Goal: Task Accomplishment & Management: Manage account settings

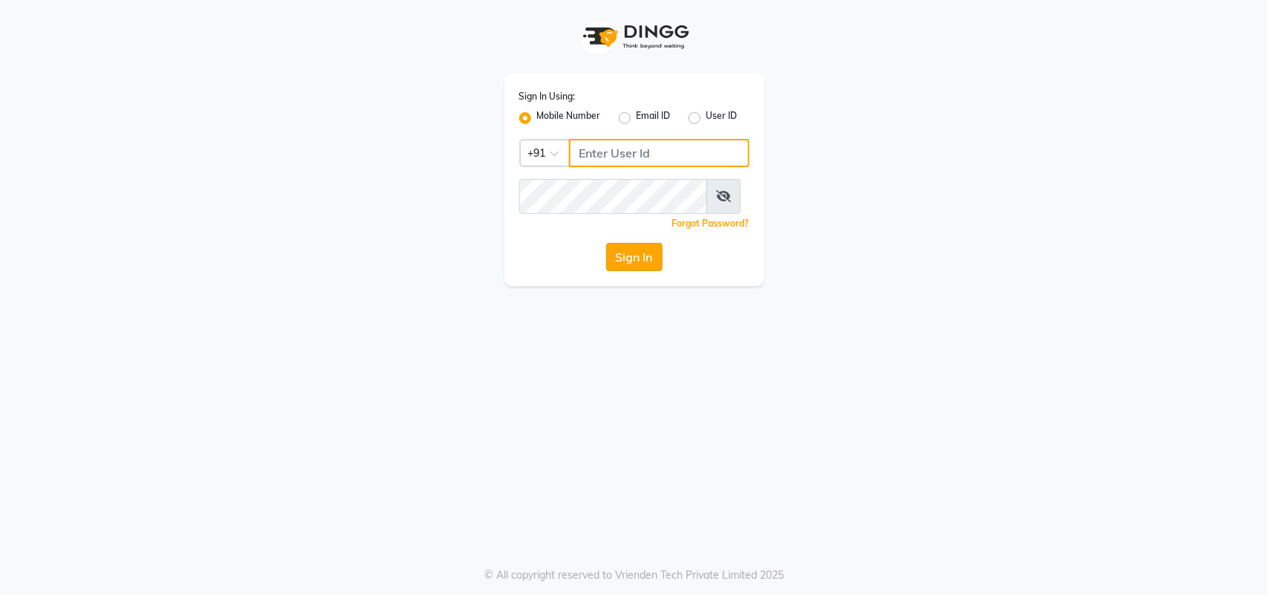
type input "9218055915"
click at [631, 271] on button "Sign In" at bounding box center [634, 257] width 56 height 28
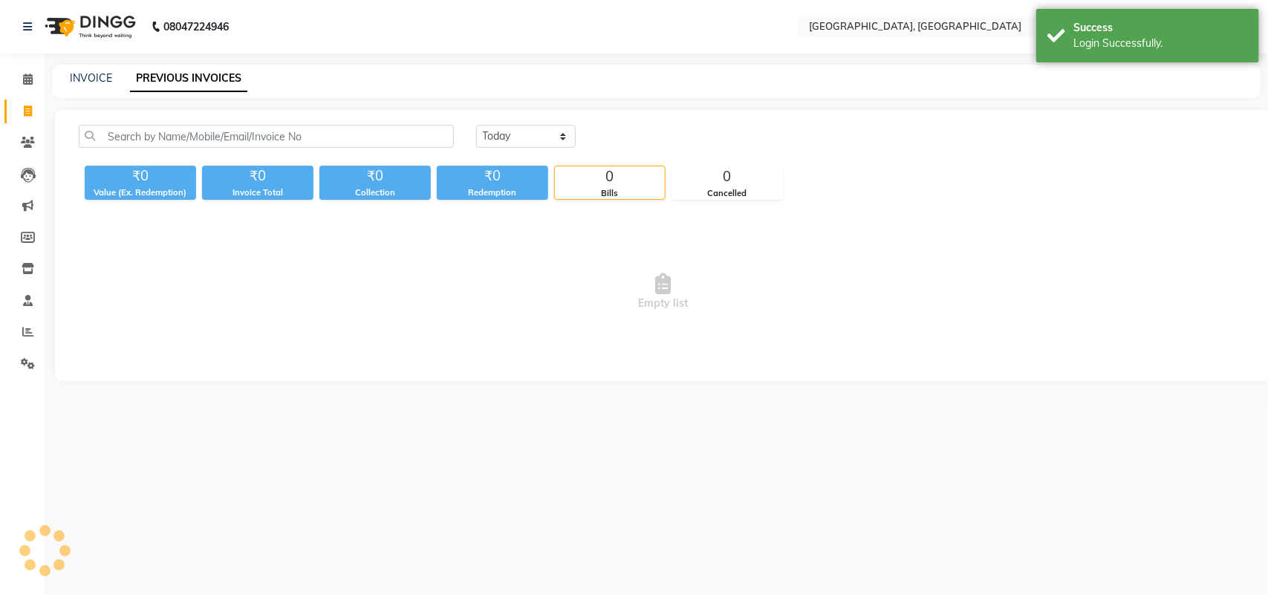
select select "en"
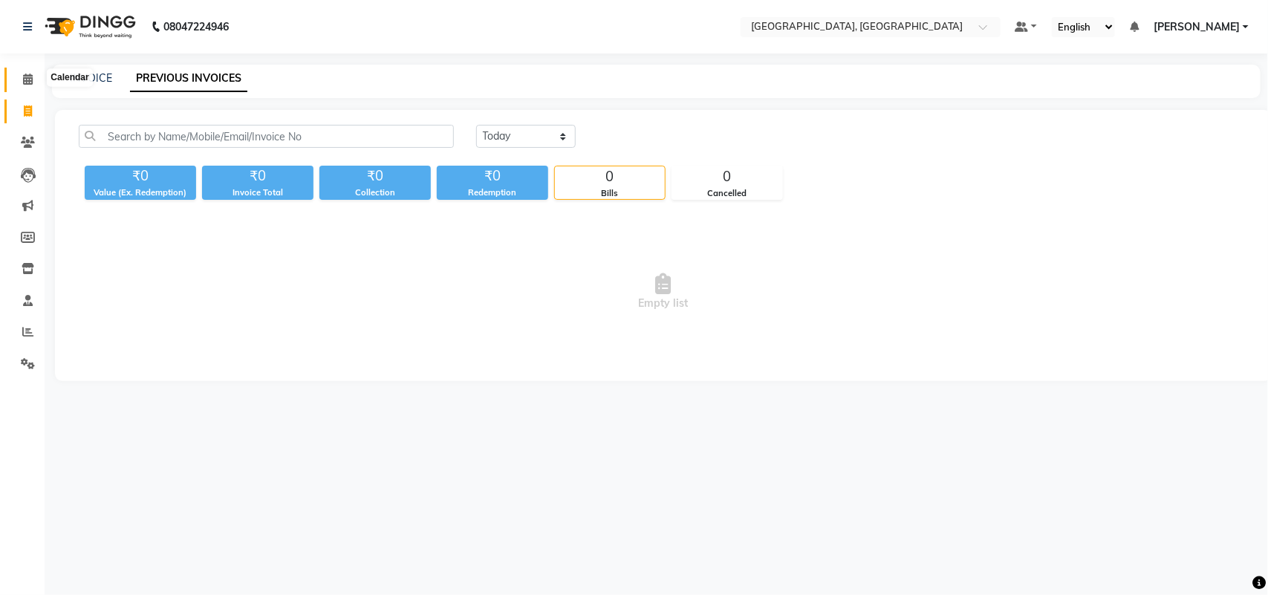
click at [27, 76] on icon at bounding box center [28, 79] width 10 height 11
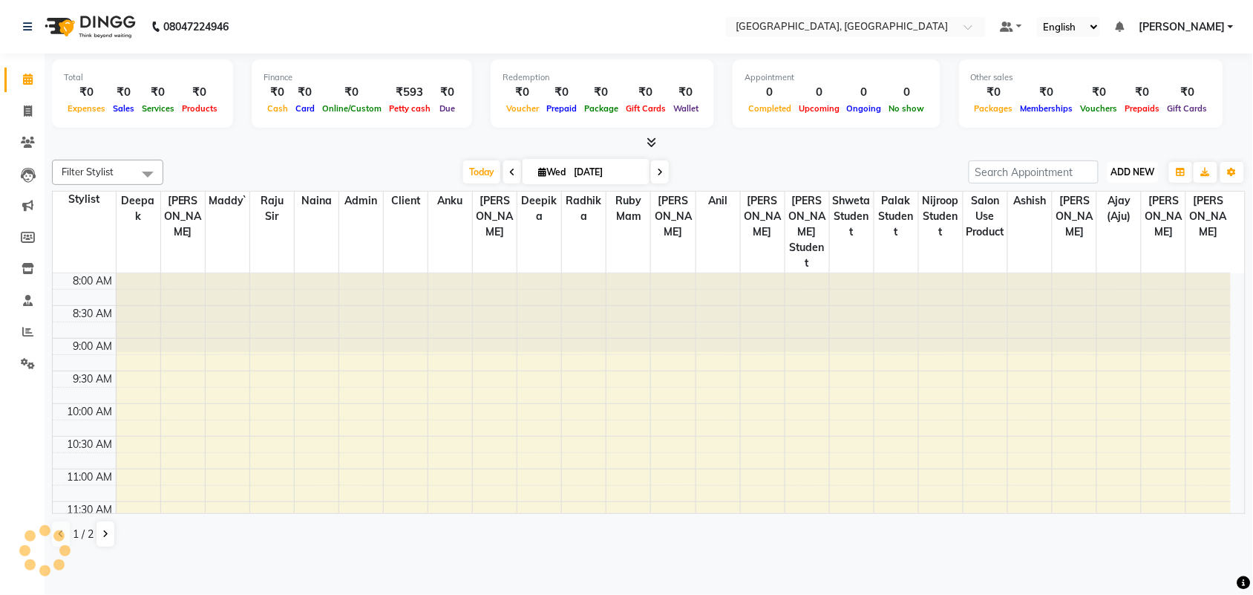
click at [1112, 177] on span "ADD NEW" at bounding box center [1134, 171] width 44 height 11
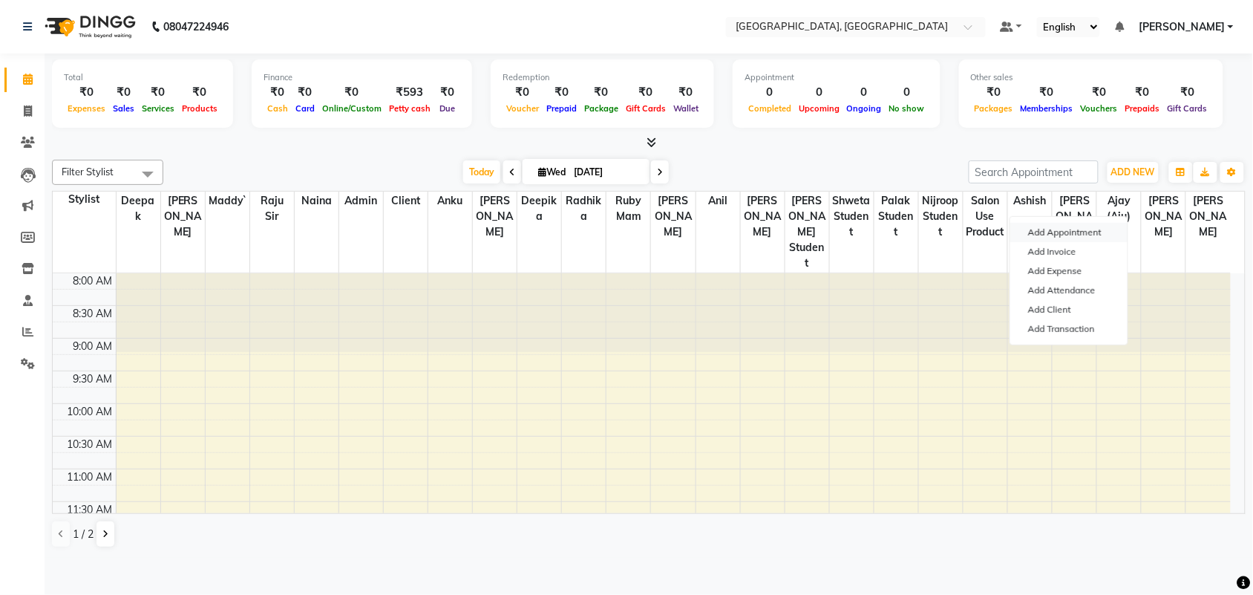
click at [1064, 242] on button "Add Appointment" at bounding box center [1069, 232] width 117 height 19
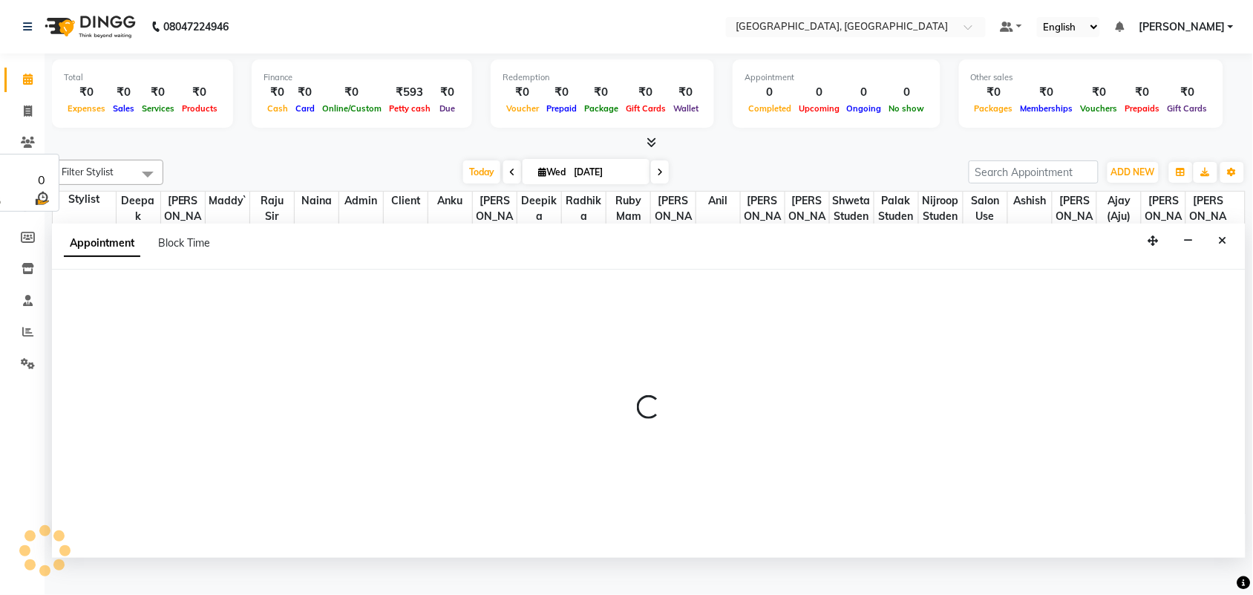
scroll to position [7, 0]
select select "540"
select select "tentative"
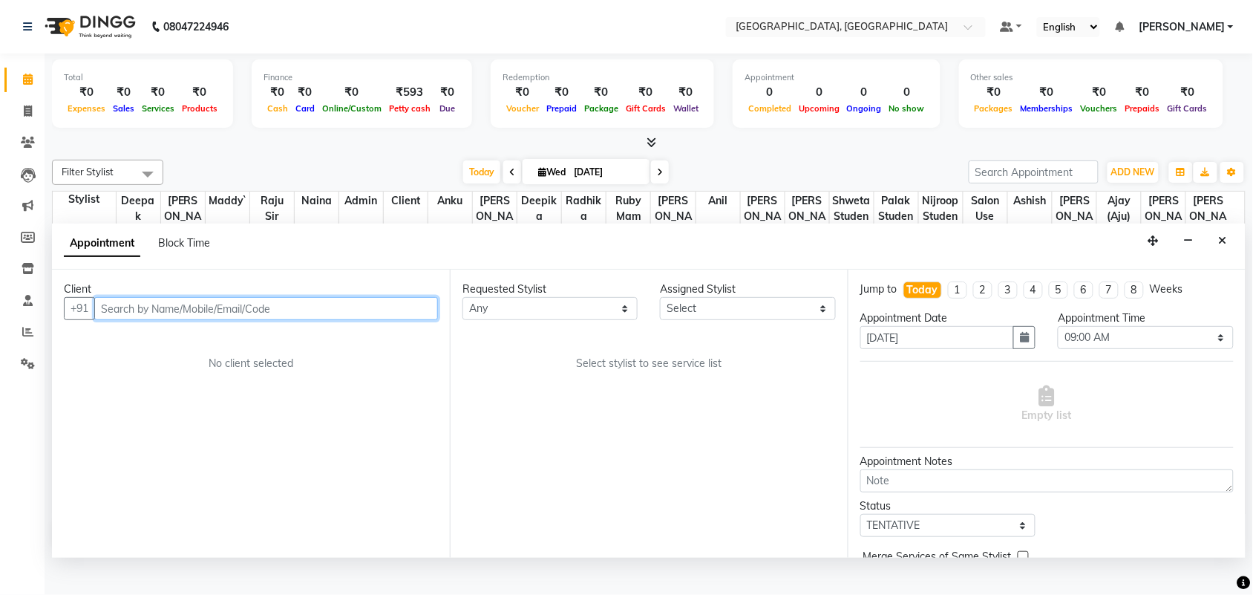
click at [380, 320] on input "text" at bounding box center [266, 308] width 344 height 23
click at [434, 101] on div "₹593" at bounding box center [409, 92] width 49 height 17
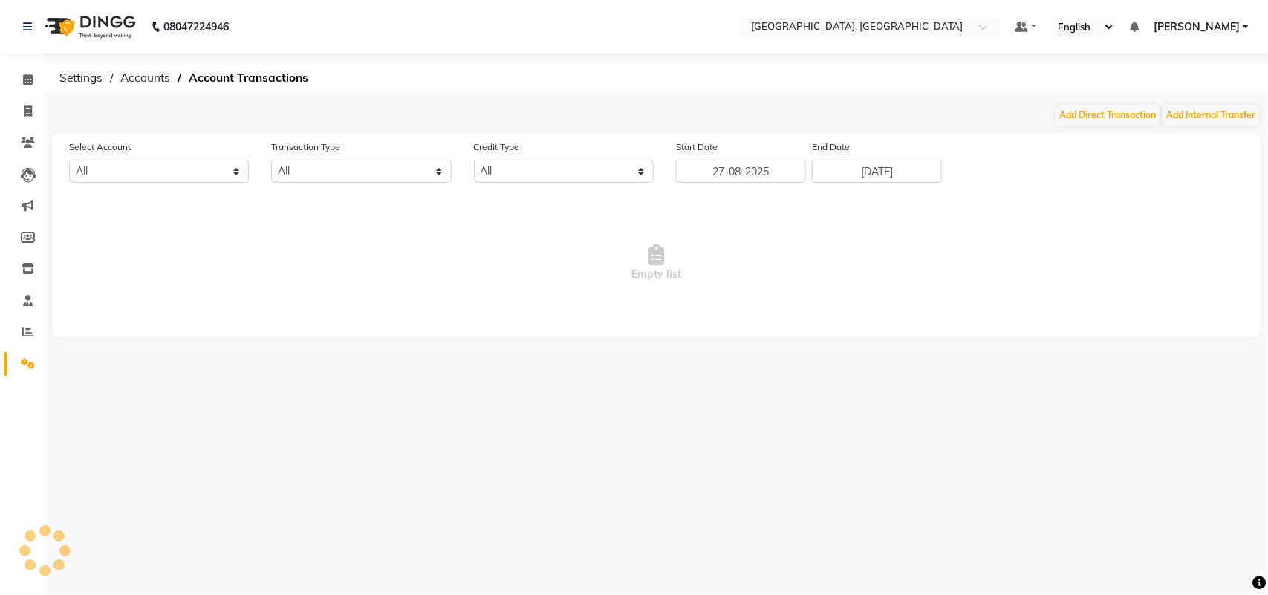
select select "3279"
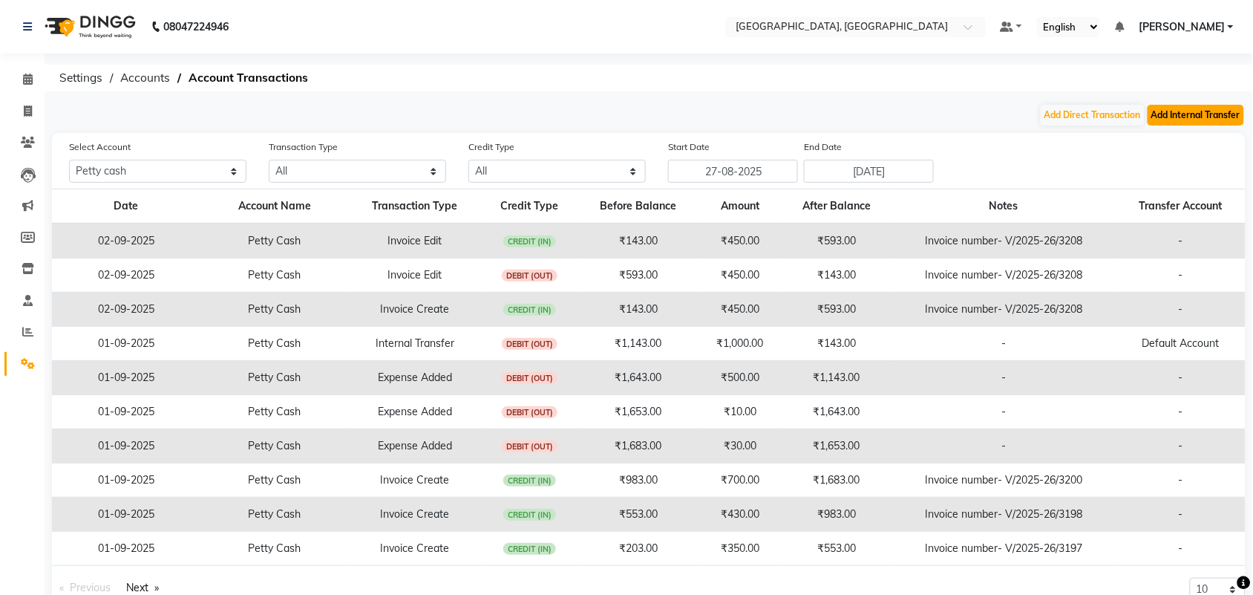
click at [1149, 123] on button "Add Internal Transfer" at bounding box center [1196, 115] width 97 height 21
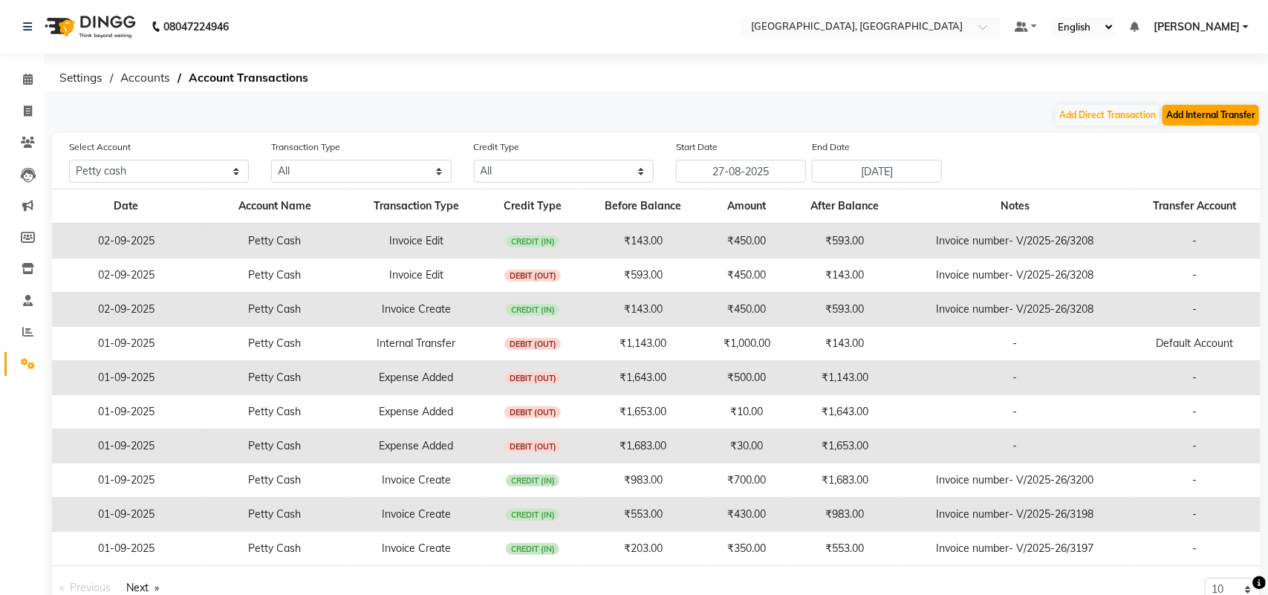
select select "internal transfer"
select select "3279"
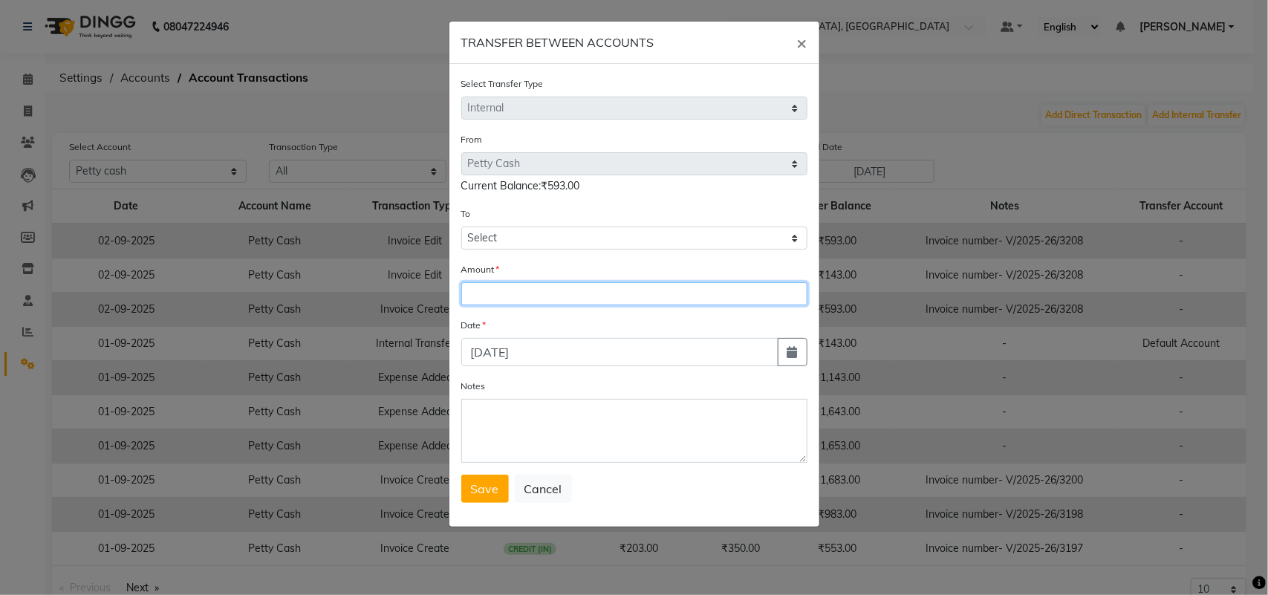
click at [515, 305] on input "number" at bounding box center [634, 293] width 346 height 23
type input "500"
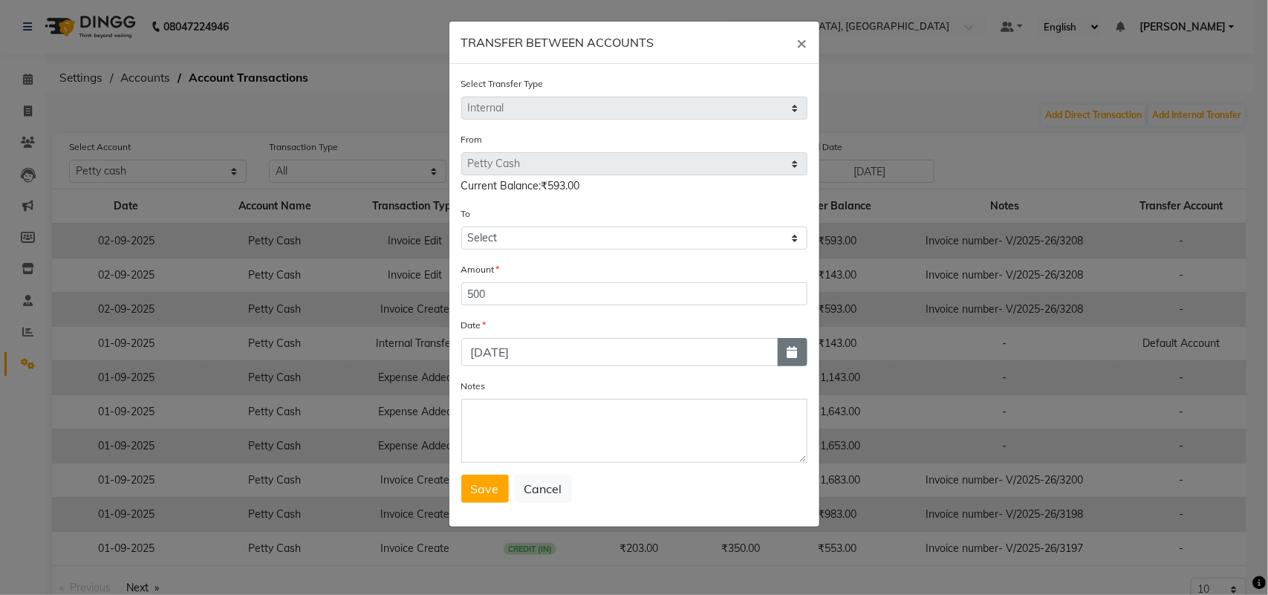
click at [786, 366] on button "button" at bounding box center [792, 352] width 30 height 28
select select "9"
select select "2025"
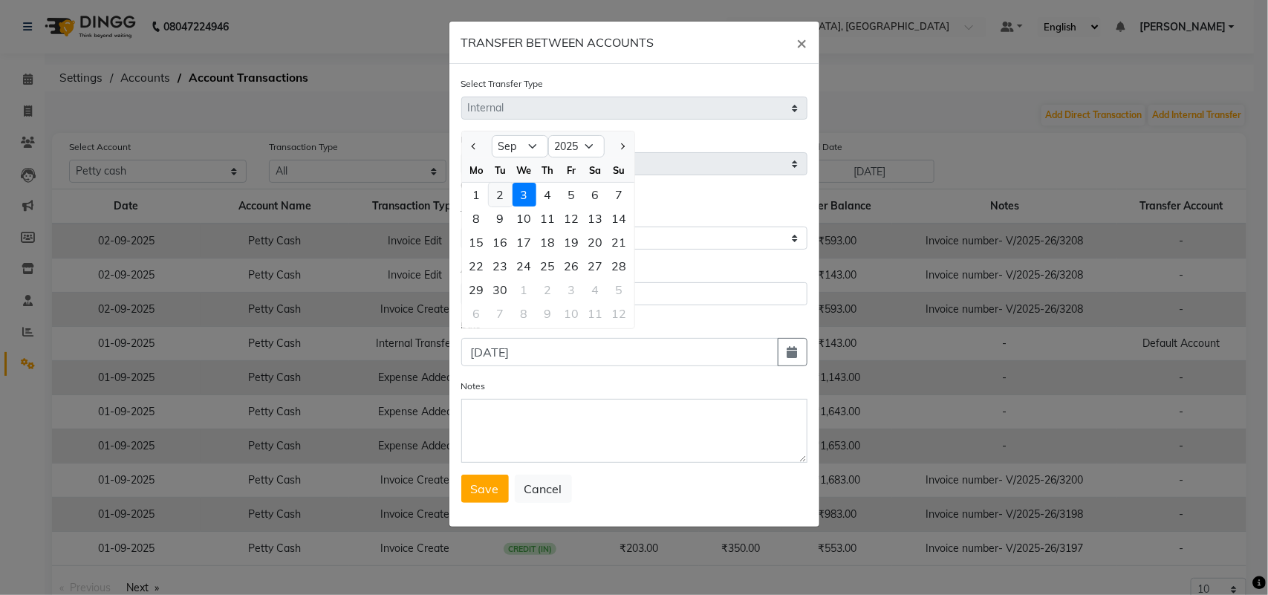
click at [505, 206] on div "2" at bounding box center [501, 195] width 24 height 24
type input "02-09-2025"
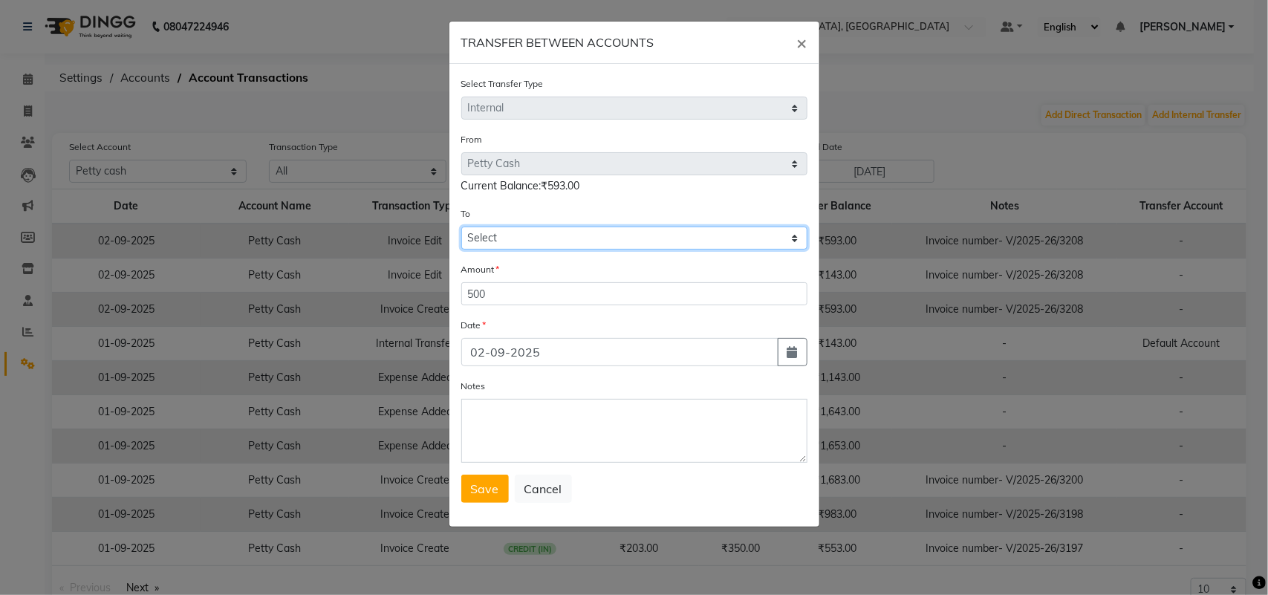
click at [549, 249] on select "Select [PERSON_NAME] Cash Default Account" at bounding box center [634, 237] width 346 height 23
select select "3280"
click at [461, 249] on select "Select [PERSON_NAME] Cash Default Account" at bounding box center [634, 237] width 346 height 23
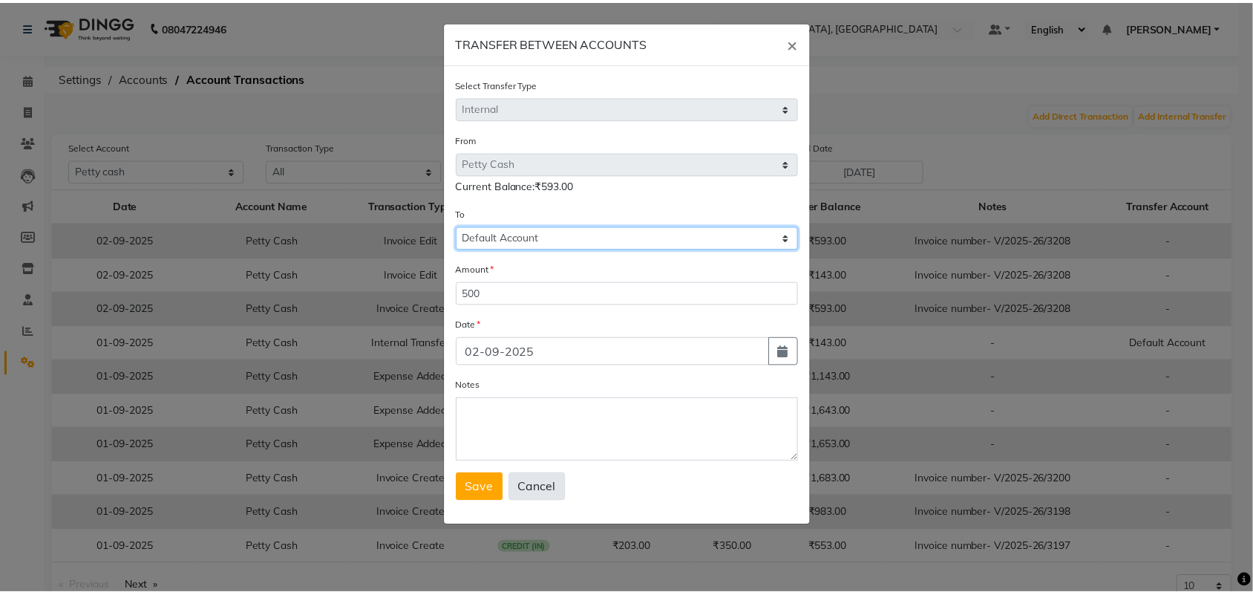
scroll to position [90, 0]
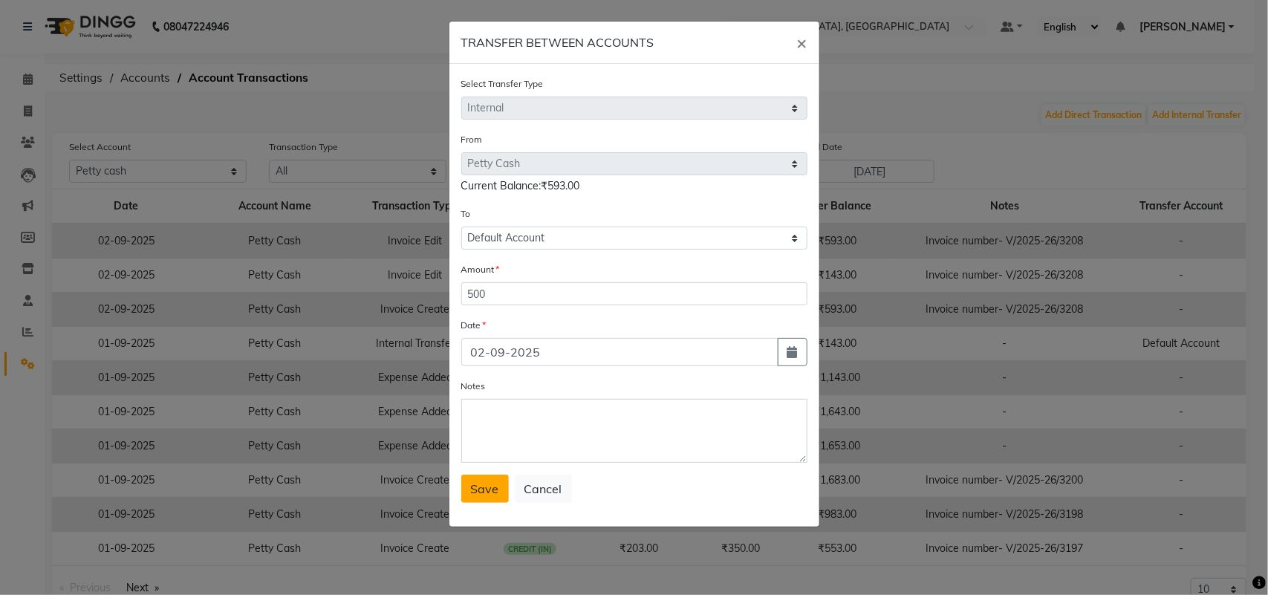
click at [499, 496] on span "Save" at bounding box center [485, 488] width 28 height 15
